Goal: Task Accomplishment & Management: Manage account settings

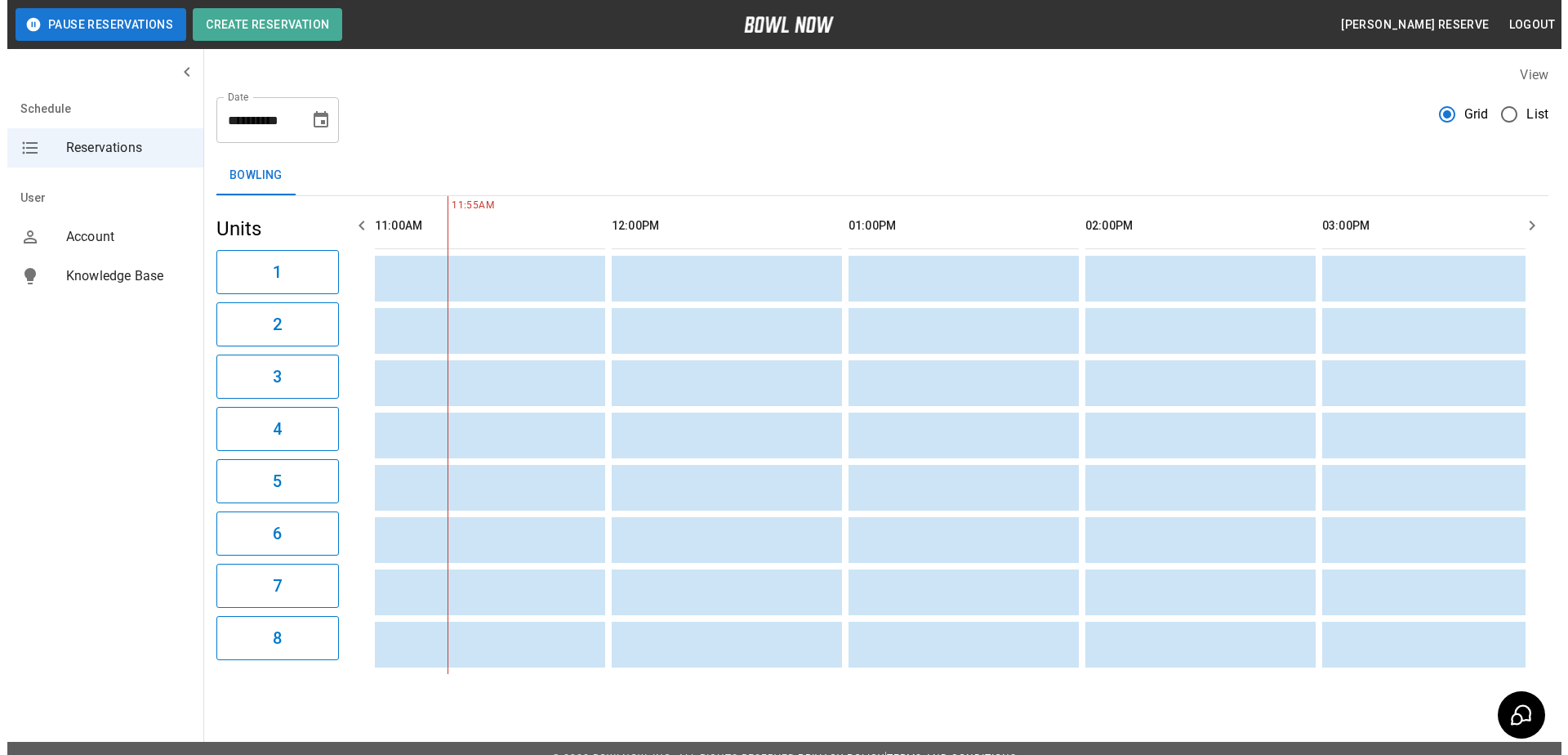
scroll to position [0, 1184]
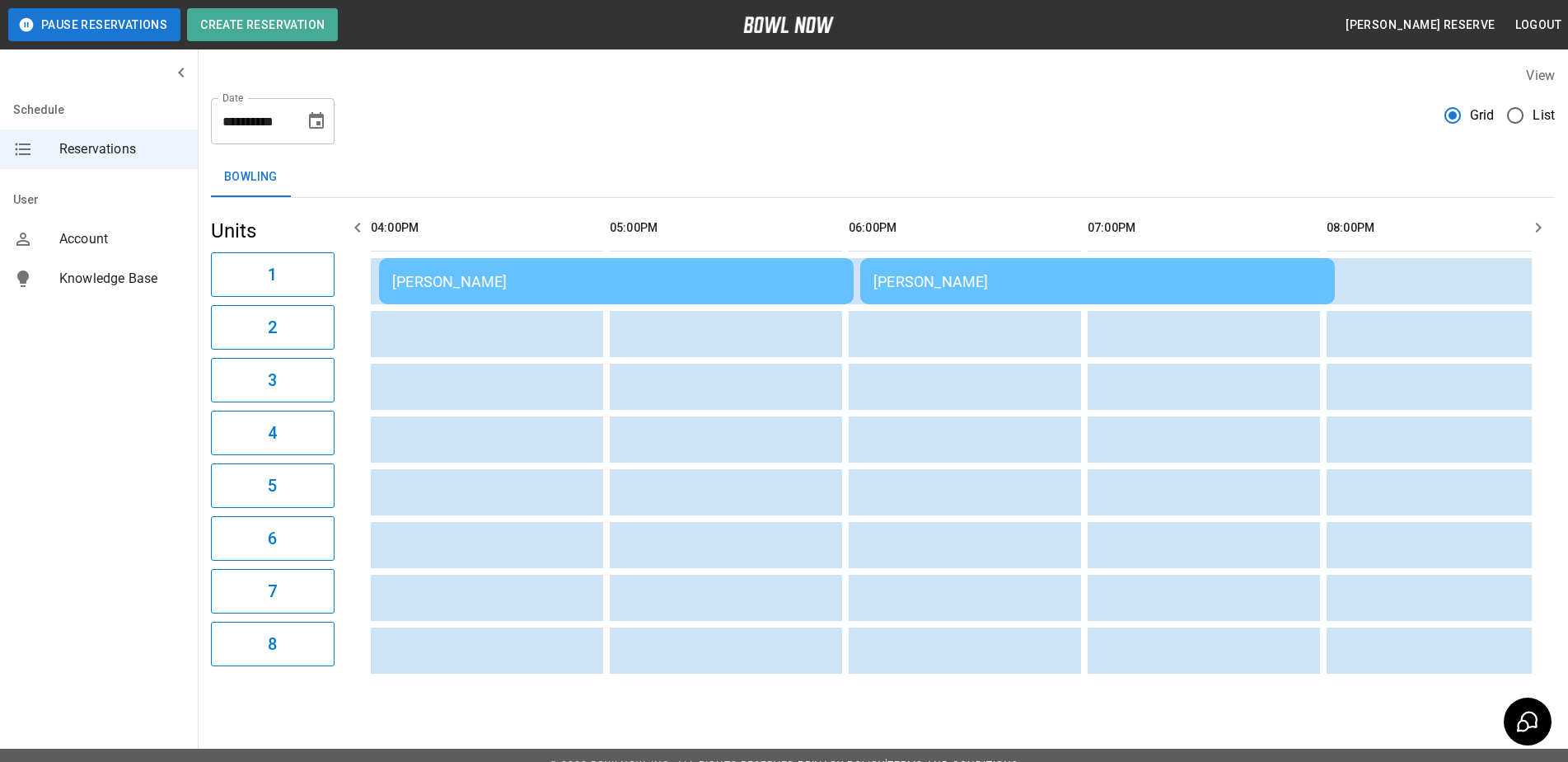
click at [979, 285] on div "[PERSON_NAME]" at bounding box center [1097, 281] width 448 height 17
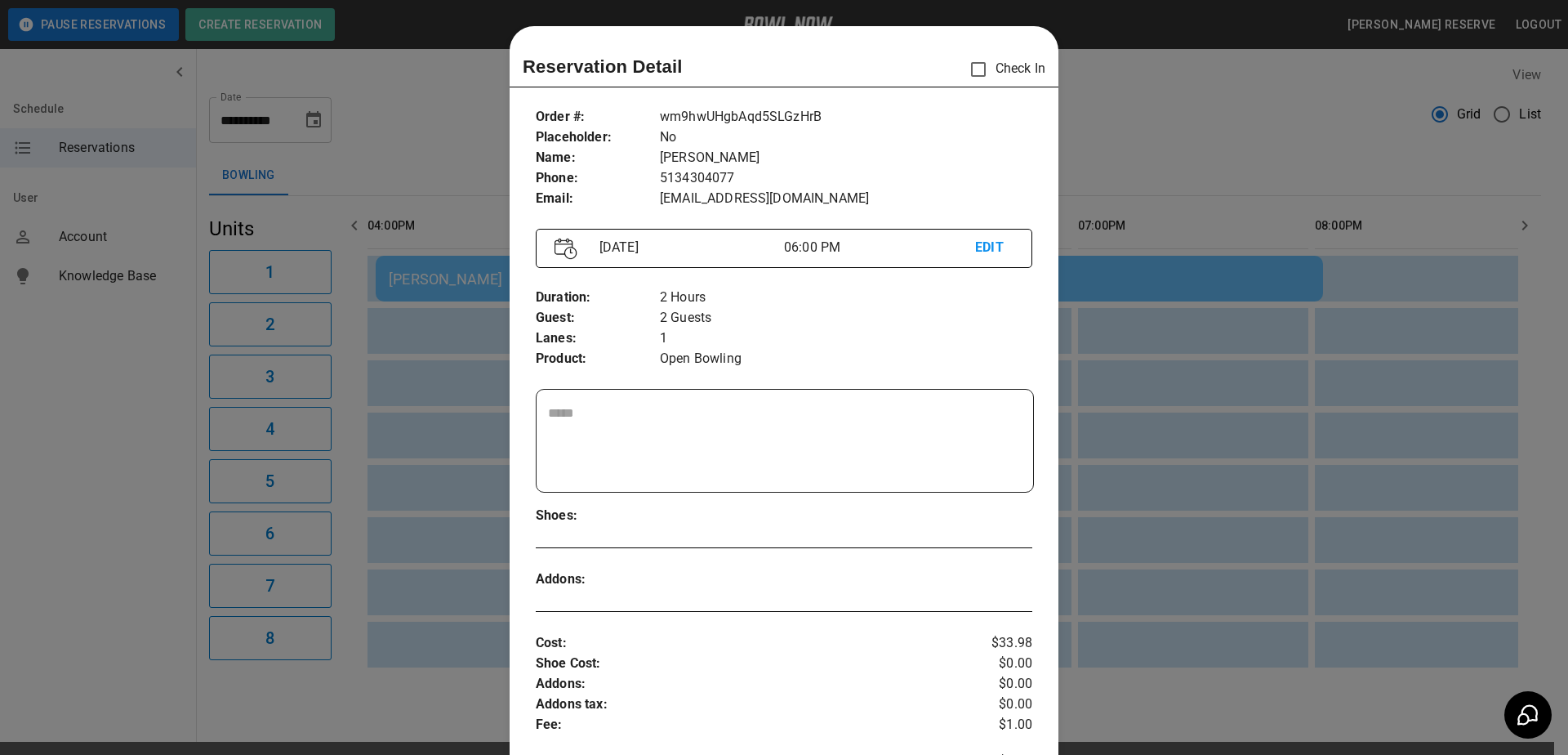
scroll to position [27, 0]
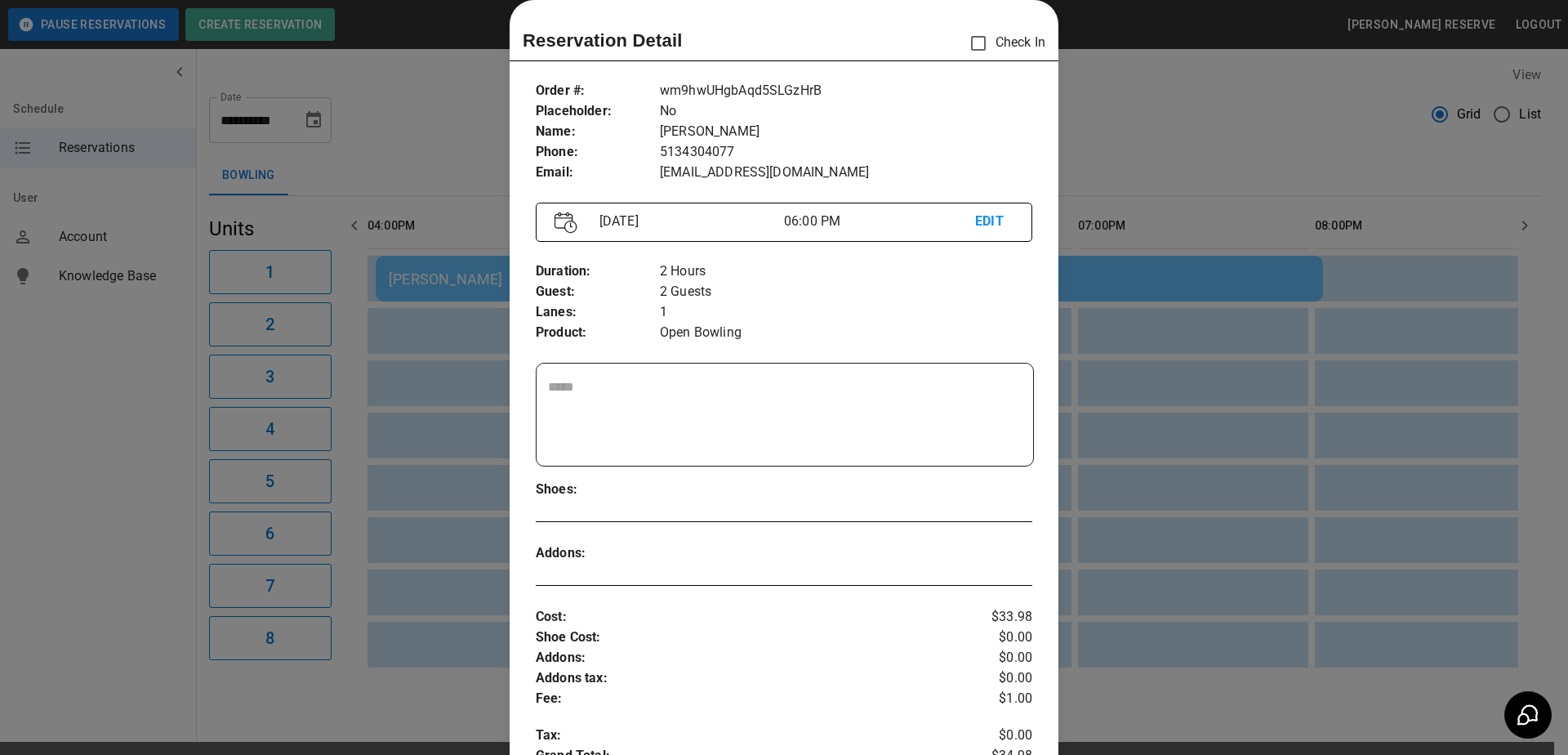
click at [1155, 165] on div at bounding box center [784, 378] width 1568 height 755
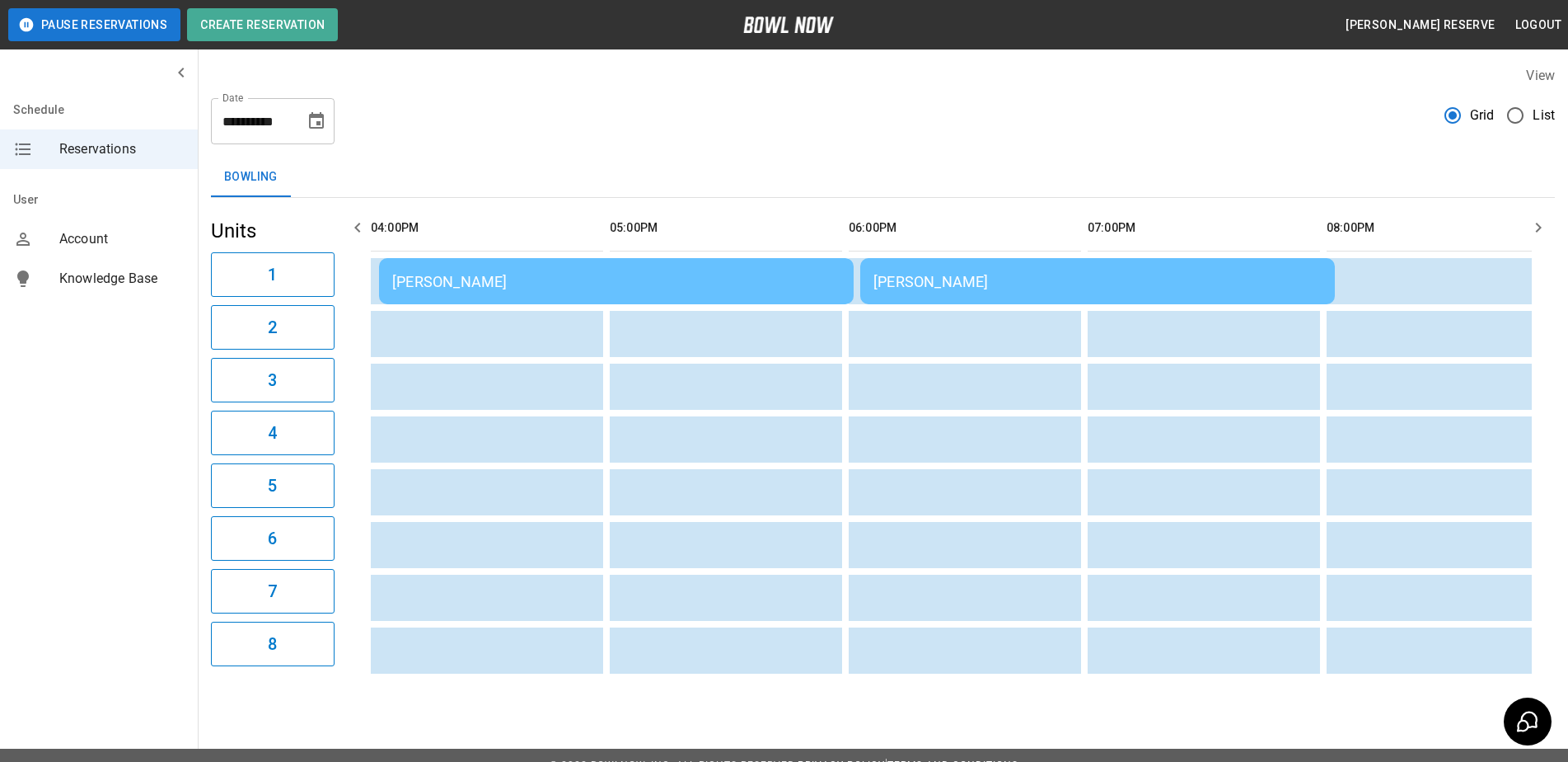
click at [612, 286] on div "[PERSON_NAME]" at bounding box center [615, 281] width 448 height 17
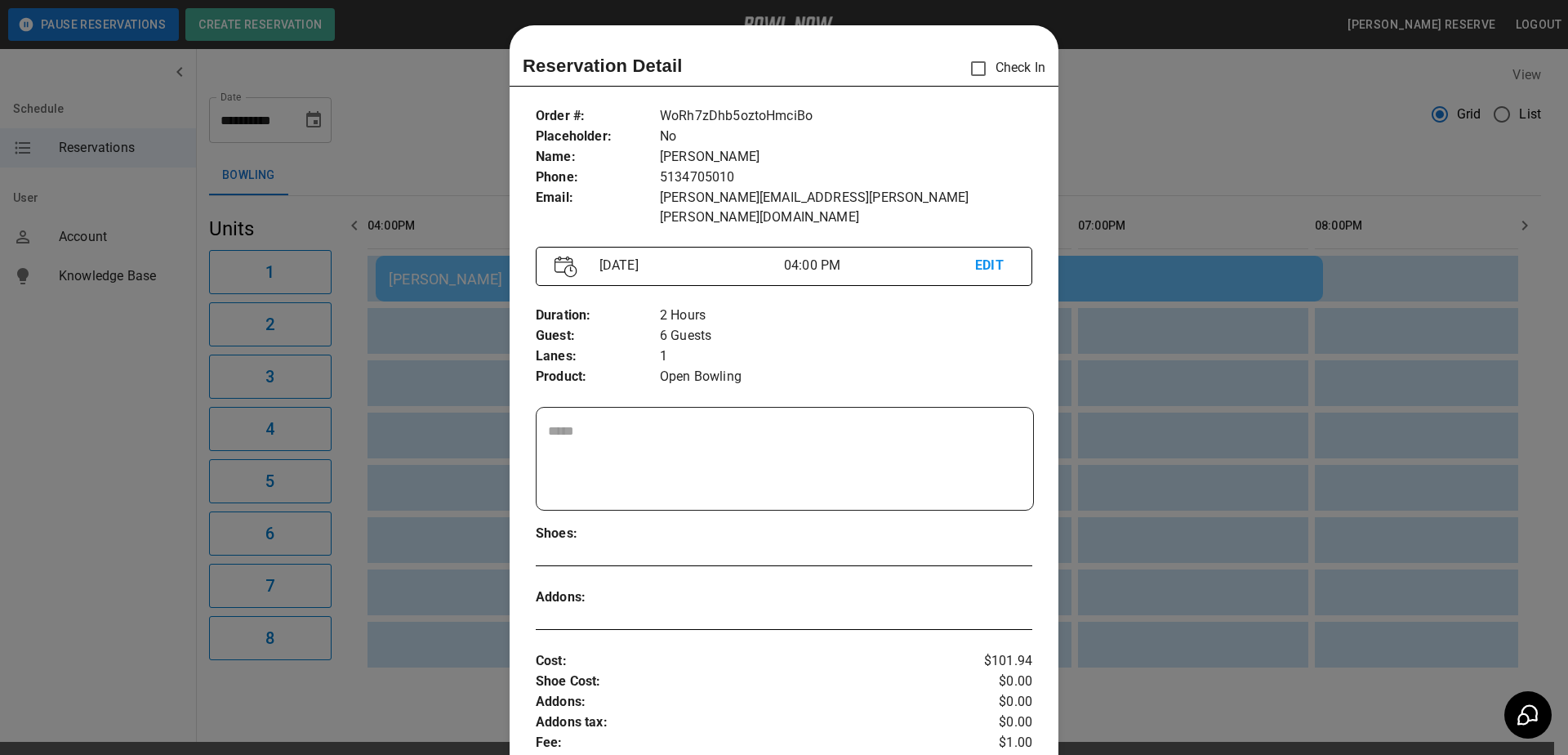
scroll to position [0, 0]
click at [1145, 129] on div at bounding box center [784, 378] width 1568 height 755
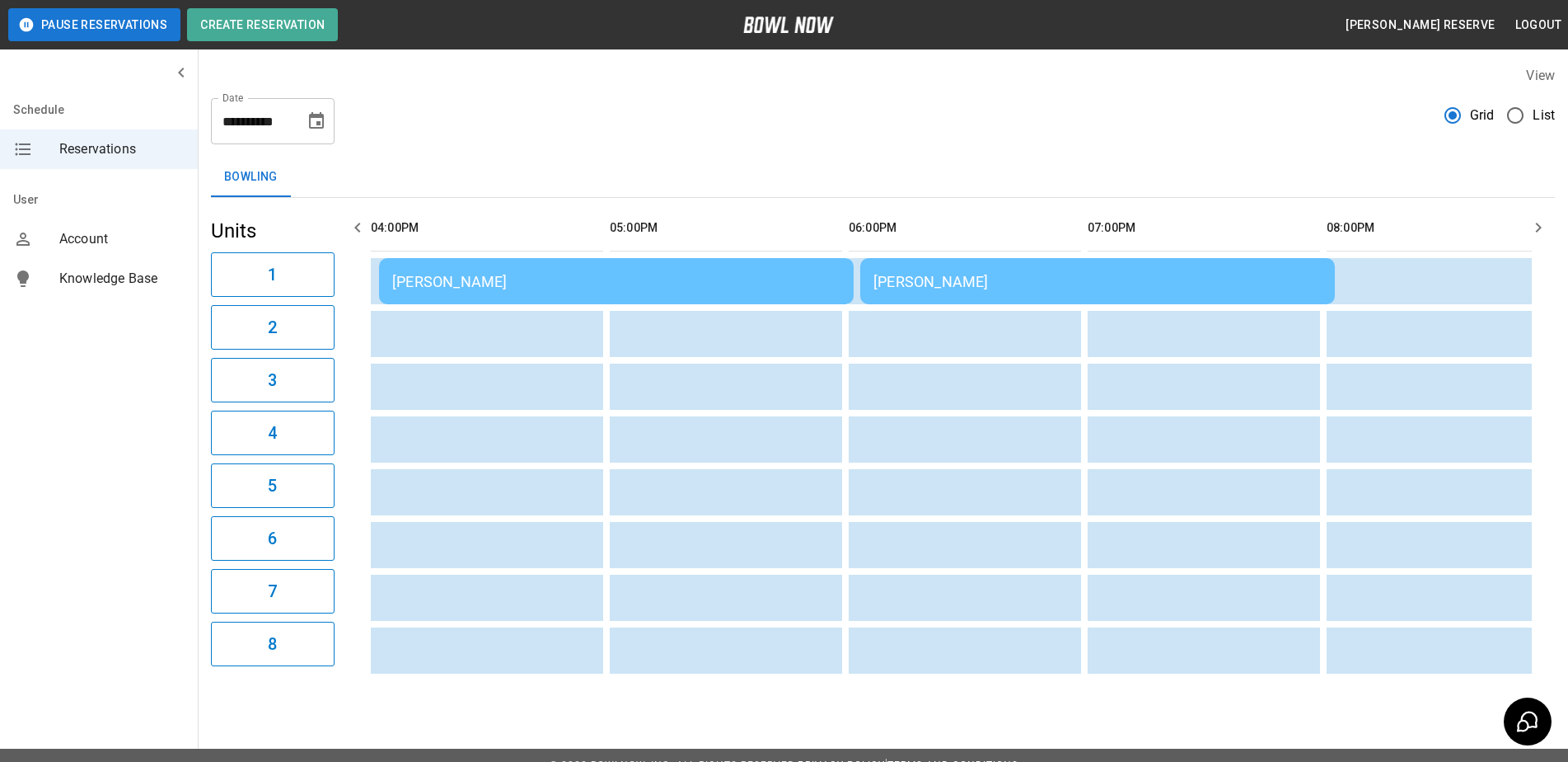
click at [1539, 227] on icon "button" at bounding box center [1538, 228] width 6 height 10
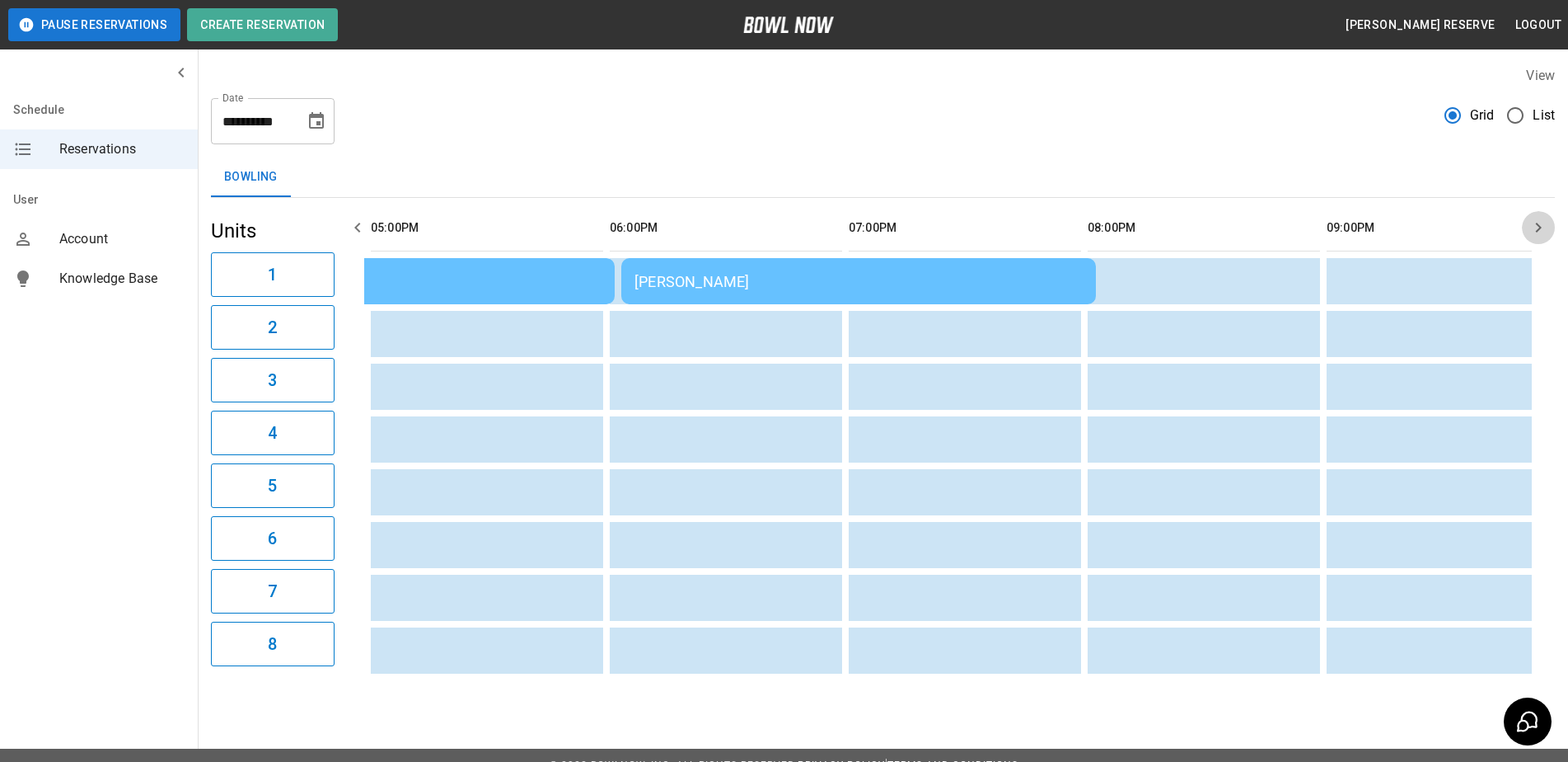
click at [1539, 227] on icon "button" at bounding box center [1538, 228] width 6 height 10
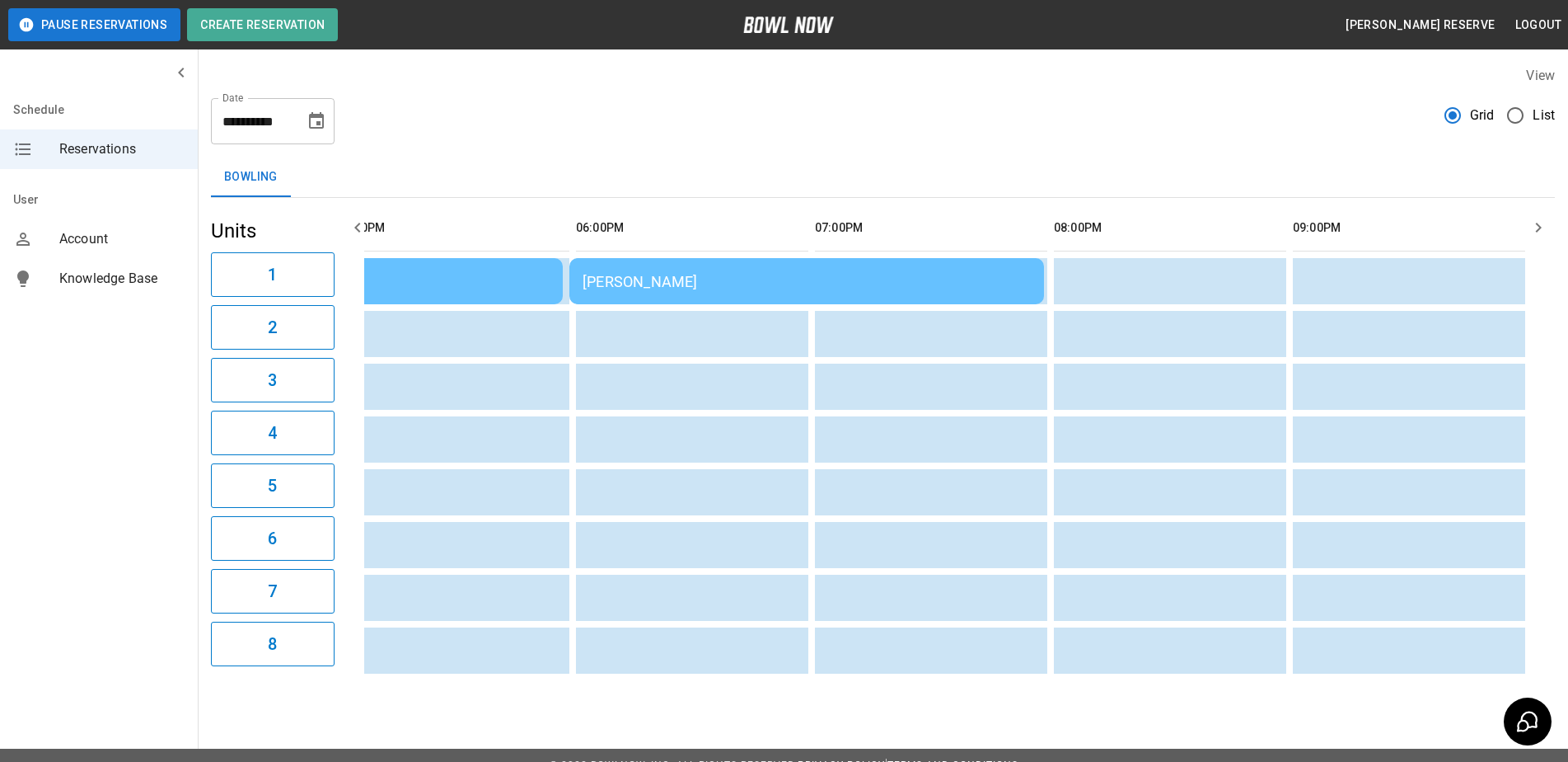
click at [1531, 222] on icon "button" at bounding box center [1538, 228] width 20 height 20
click at [1529, 220] on icon "button" at bounding box center [1538, 228] width 20 height 20
click at [1537, 223] on icon "button" at bounding box center [1538, 228] width 20 height 20
click at [357, 226] on icon "button" at bounding box center [357, 228] width 6 height 10
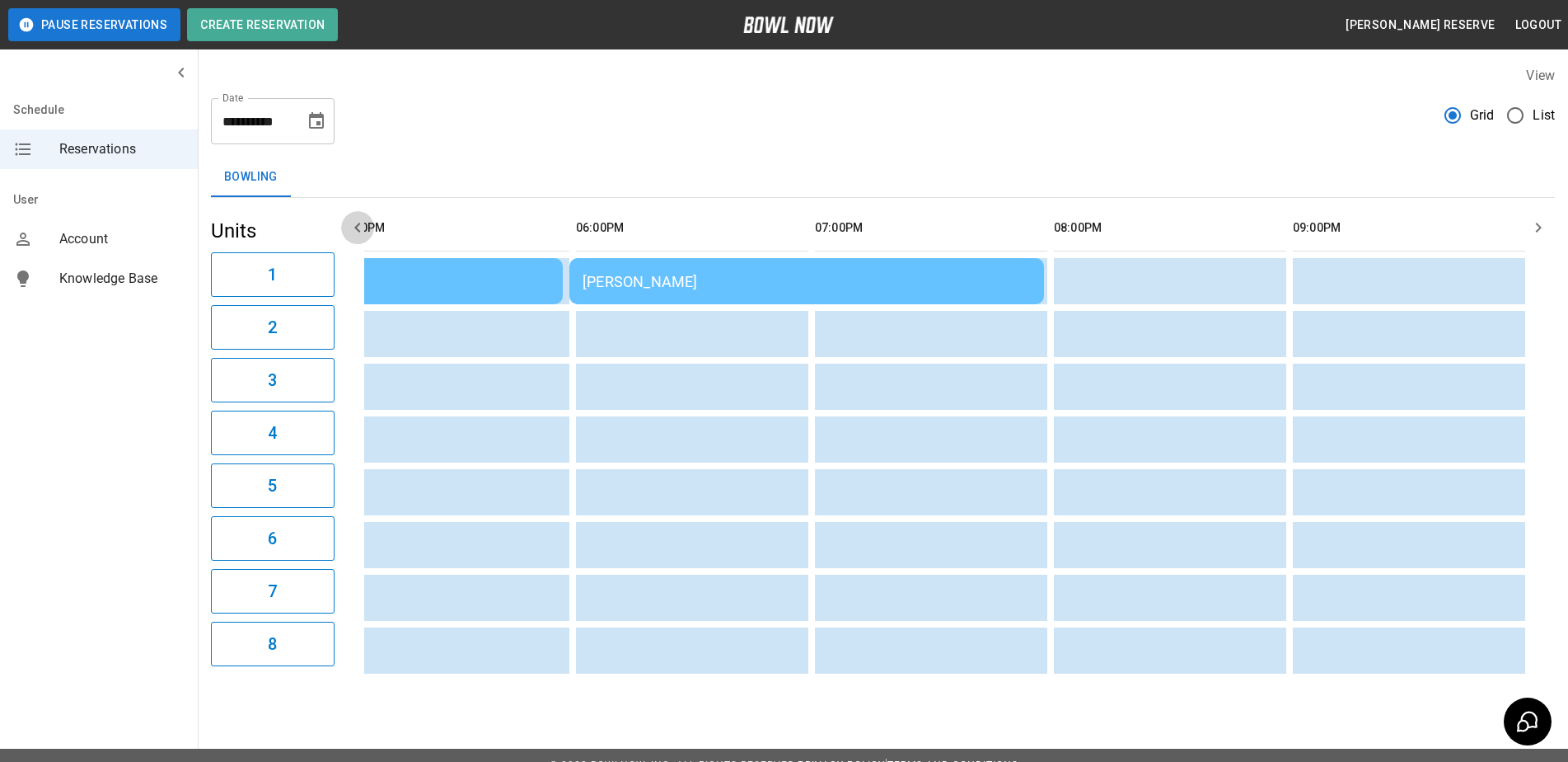
scroll to position [0, 1434]
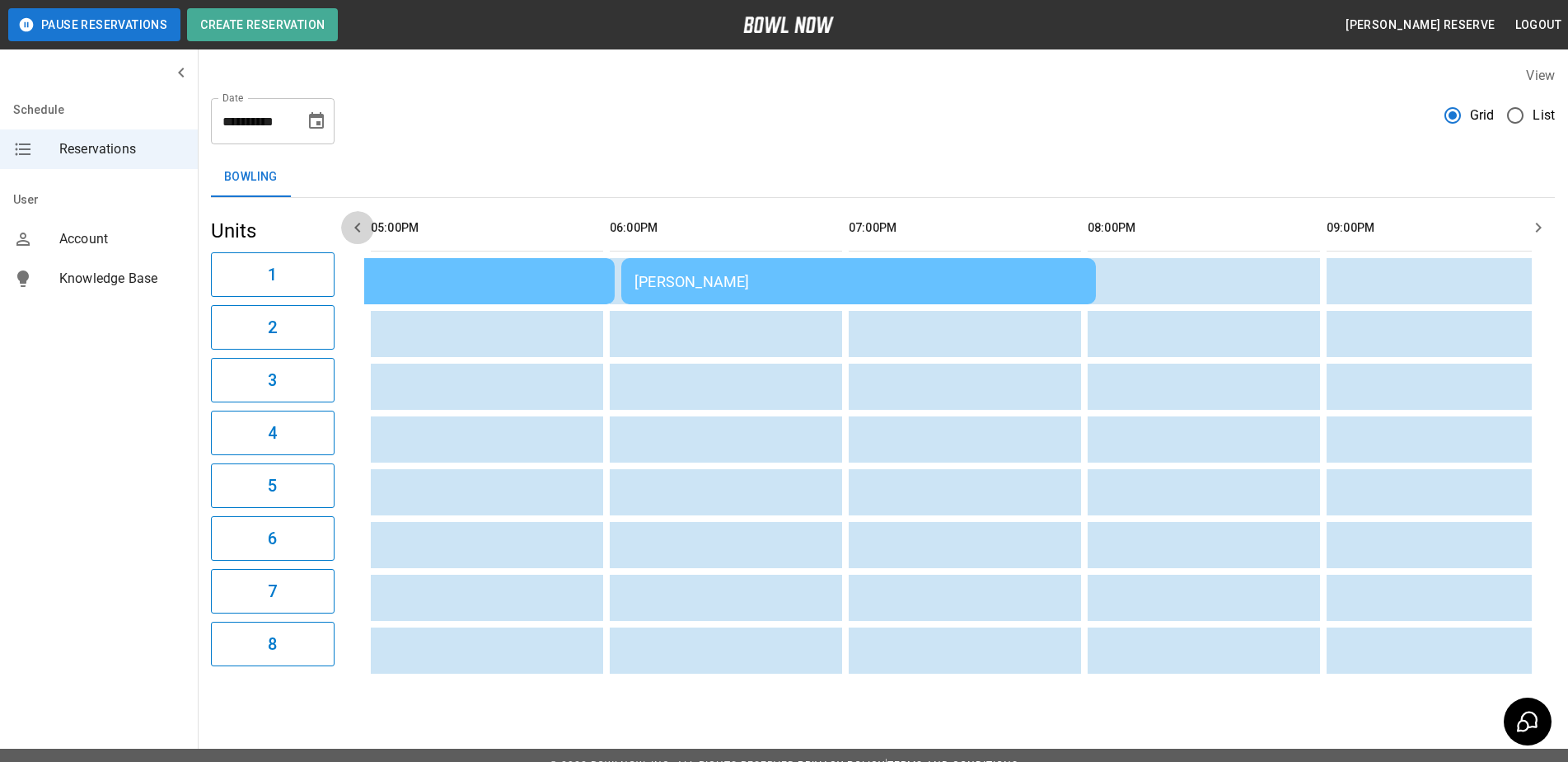
click at [357, 226] on icon "button" at bounding box center [357, 228] width 6 height 10
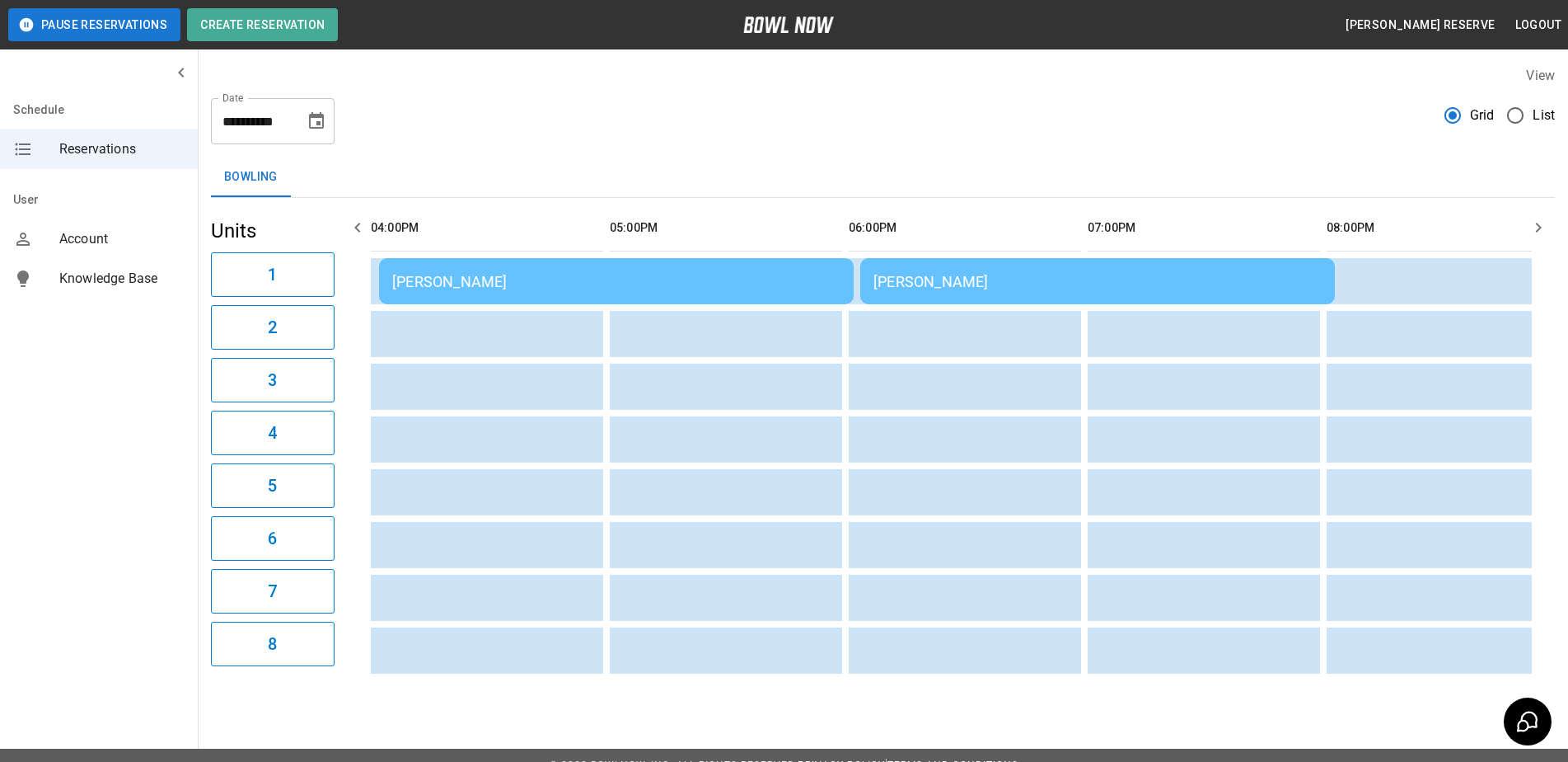
click at [357, 226] on icon "button" at bounding box center [357, 228] width 6 height 10
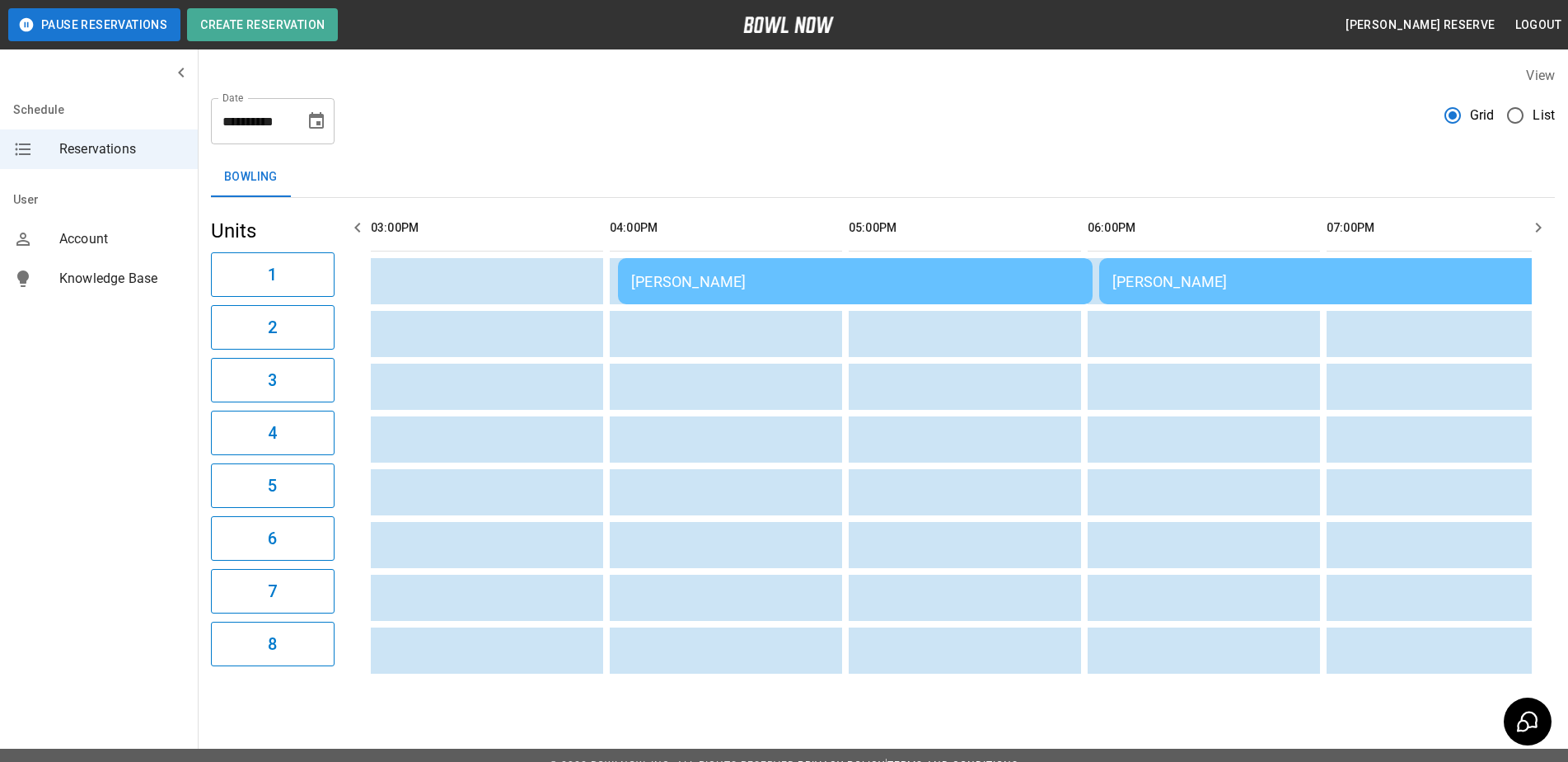
click at [357, 226] on icon "button" at bounding box center [357, 228] width 6 height 10
